Goal: Navigation & Orientation: Understand site structure

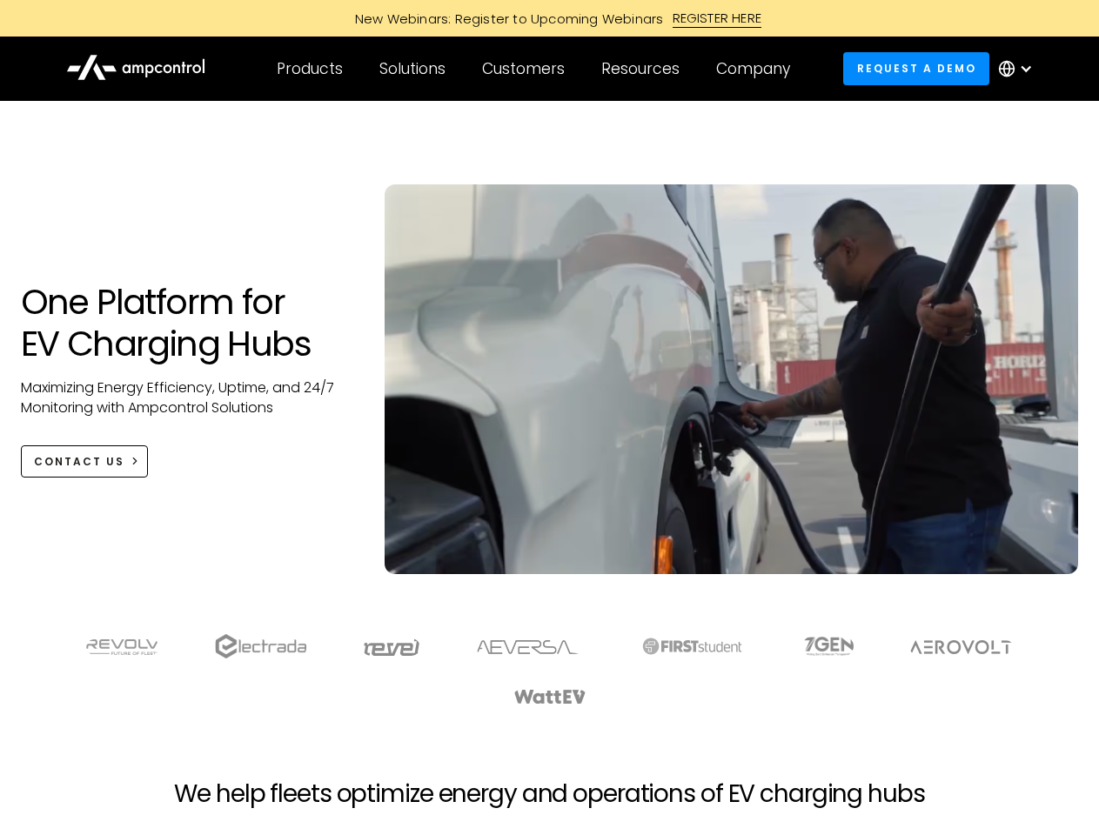
click at [535, 69] on div "Customers" at bounding box center [523, 68] width 83 height 19
click at [309, 69] on div "Products" at bounding box center [310, 68] width 66 height 19
click at [413, 69] on div "Solutions" at bounding box center [412, 68] width 66 height 19
click at [526, 69] on div "Customers" at bounding box center [523, 68] width 83 height 19
click at [644, 69] on div "Resources" at bounding box center [640, 68] width 78 height 19
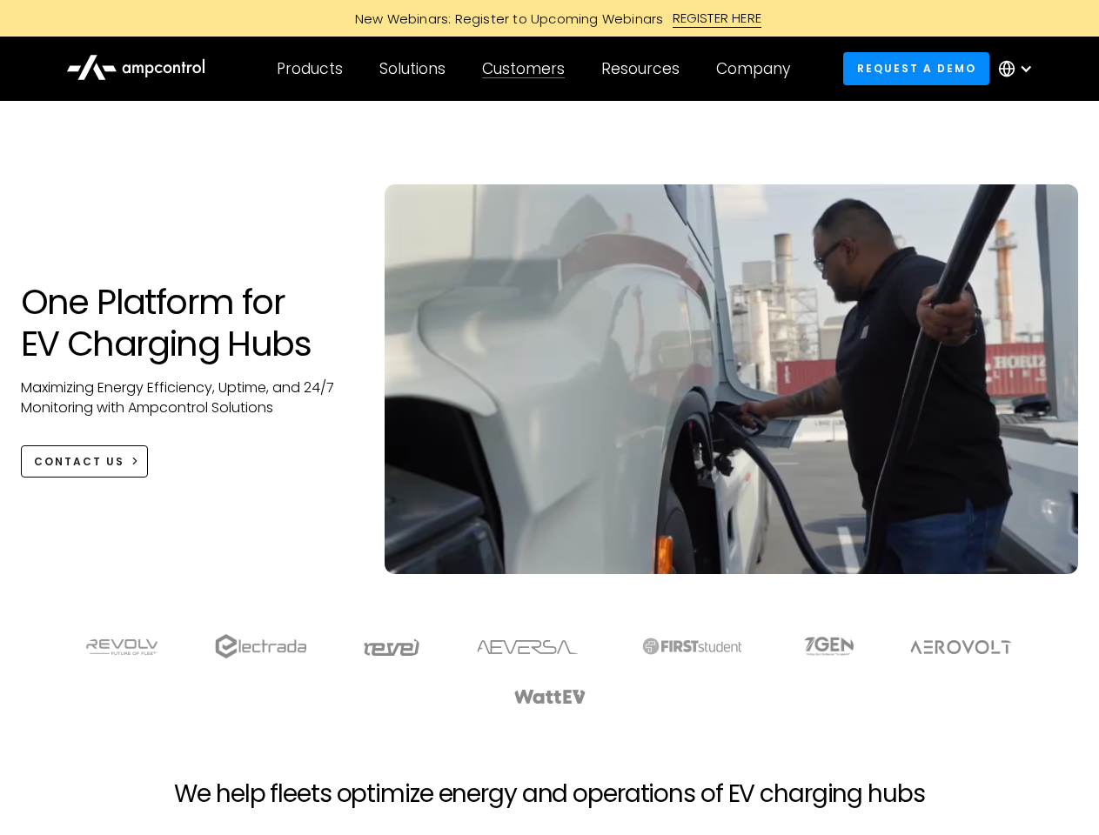
click at [758, 69] on div "Company" at bounding box center [753, 68] width 74 height 19
click at [1019, 69] on div at bounding box center [1026, 69] width 14 height 14
